Goal: Check status: Check status

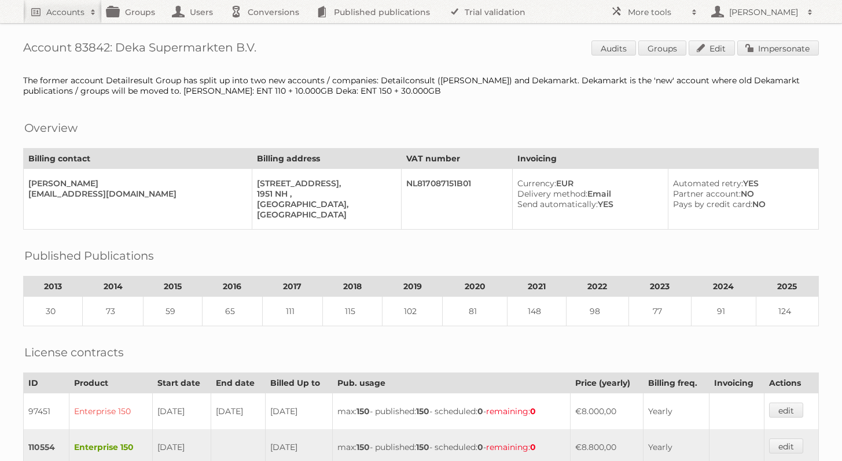
scroll to position [193, 0]
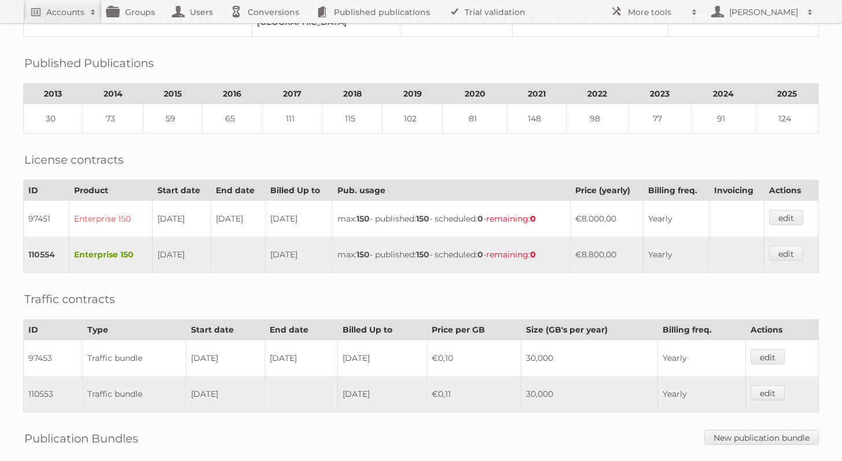
scroll to position [200, 0]
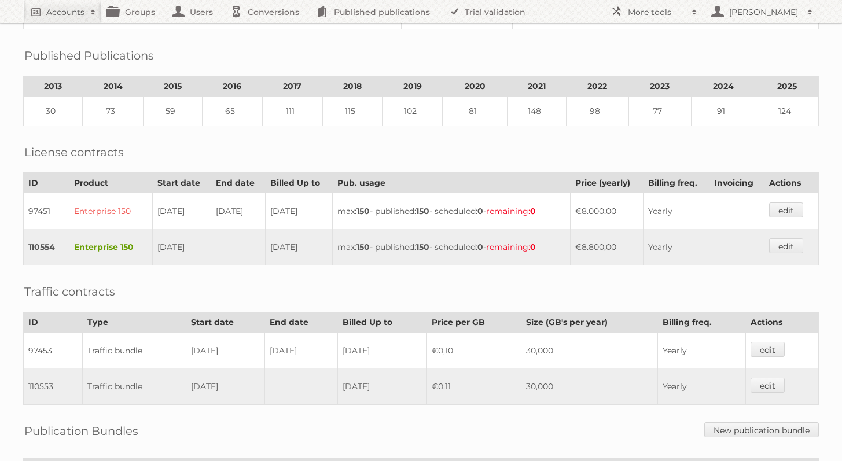
drag, startPoint x: 149, startPoint y: 240, endPoint x: 203, endPoint y: 234, distance: 54.8
click at [203, 234] on td "[DATE]" at bounding box center [181, 247] width 59 height 36
drag, startPoint x: 192, startPoint y: 244, endPoint x: 147, endPoint y: 244, distance: 45.2
click at [152, 244] on td "[DATE]" at bounding box center [181, 247] width 59 height 36
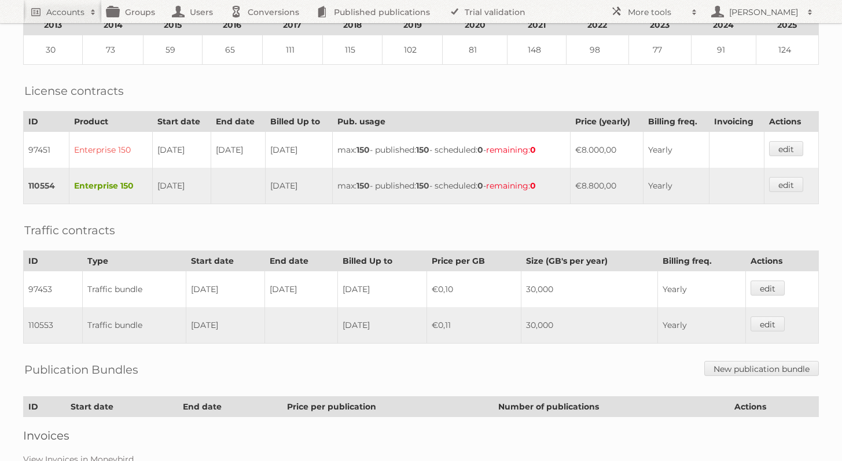
scroll to position [313, 0]
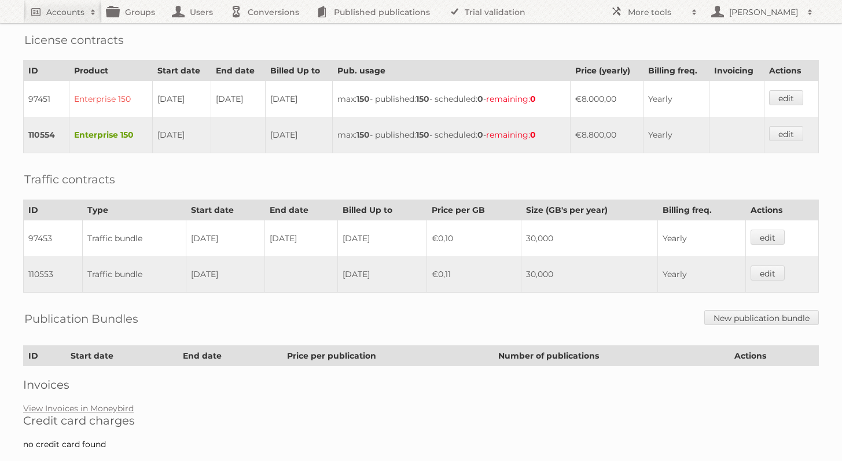
drag, startPoint x: 140, startPoint y: 93, endPoint x: 220, endPoint y: 93, distance: 80.5
click at [220, 93] on tr "97451 Enterprise 150 [DATE] [DATE] [DATE] max: 150 - published: 150 - scheduled…" at bounding box center [422, 99] width 796 height 36
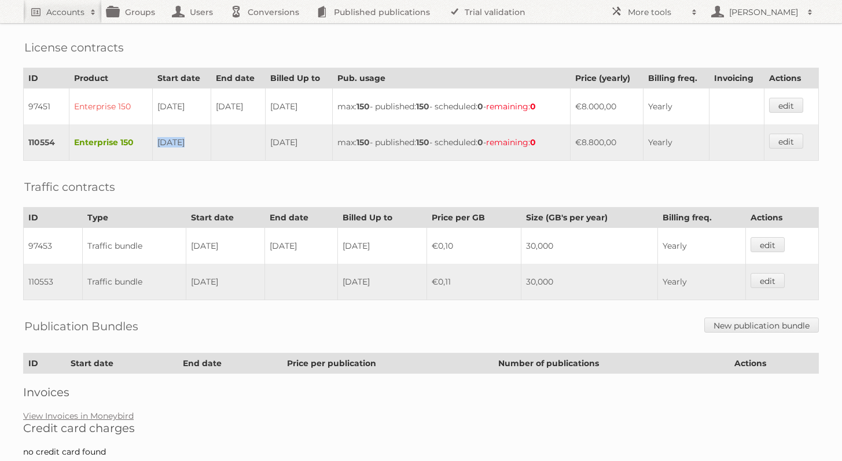
drag, startPoint x: 149, startPoint y: 137, endPoint x: 209, endPoint y: 133, distance: 59.8
click at [209, 133] on tr "110554 Enterprise 150 [DATE] [DATE] max: 150 - published: 150 - scheduled: 0 - …" at bounding box center [422, 142] width 796 height 36
